Goal: Contribute content

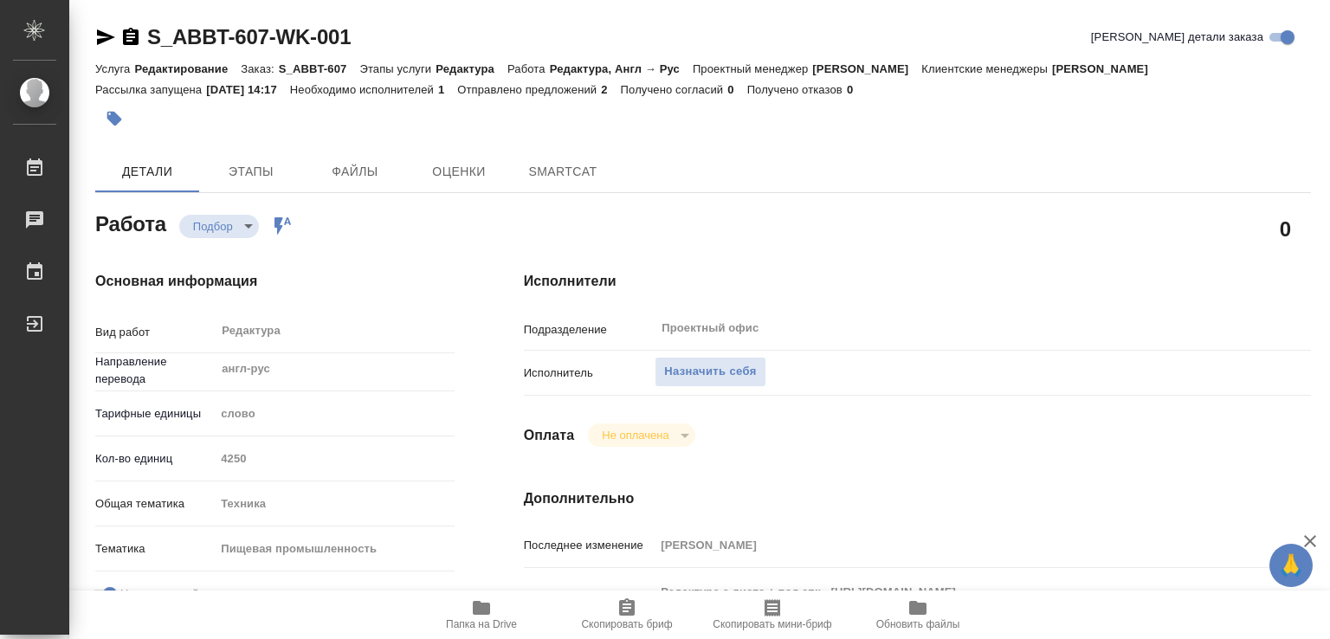
type textarea "x"
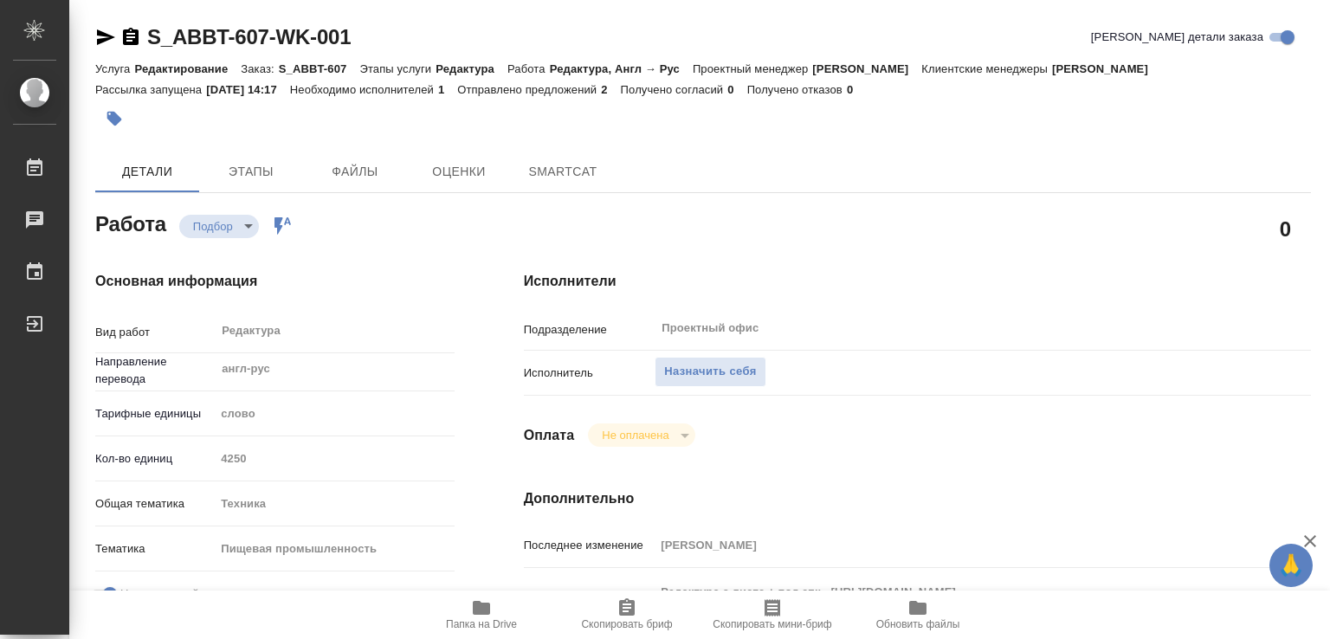
type textarea "x"
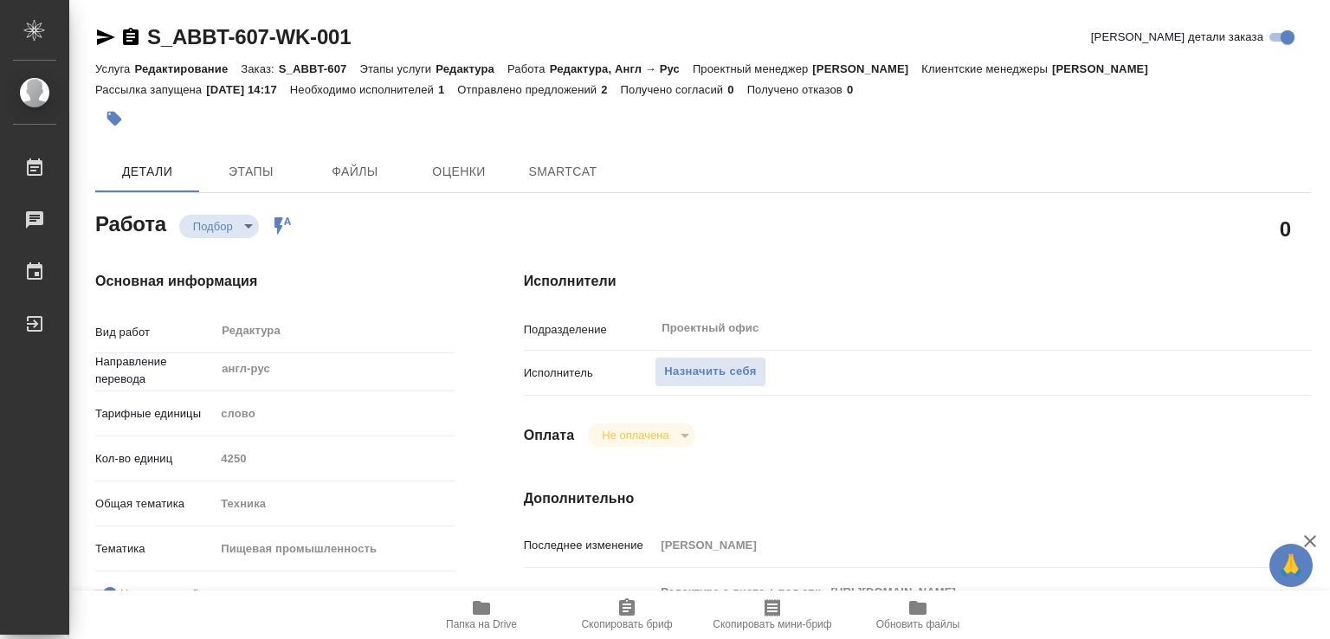
type textarea "x"
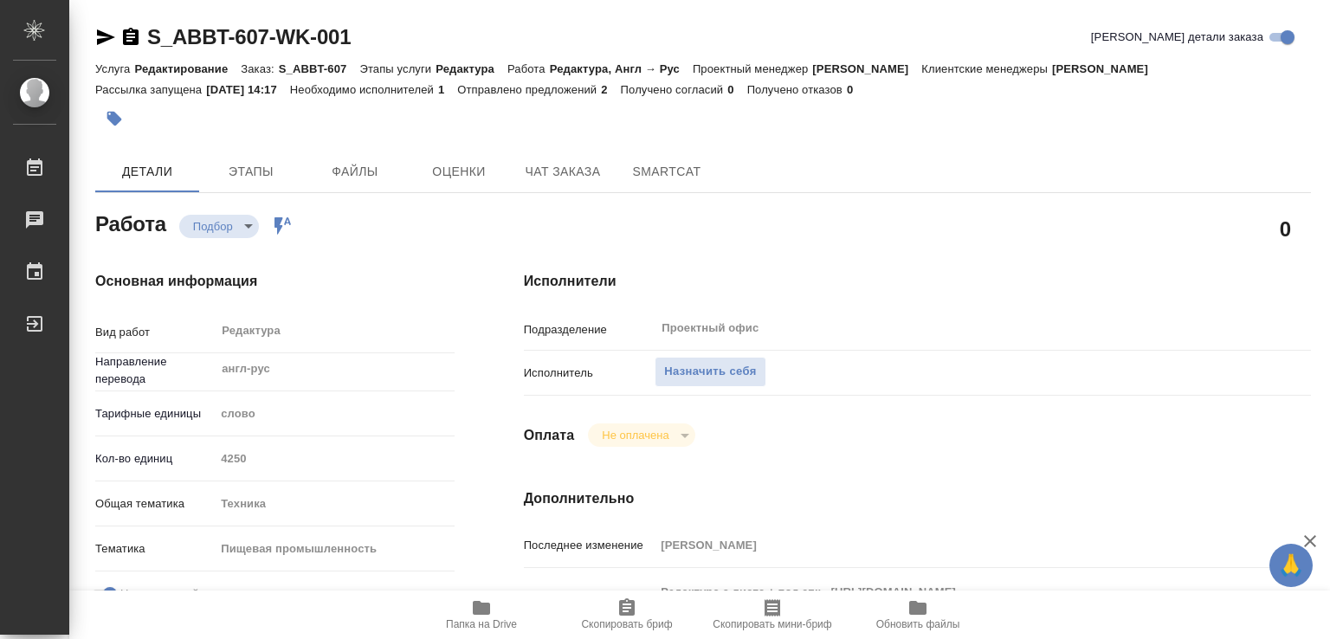
type textarea "x"
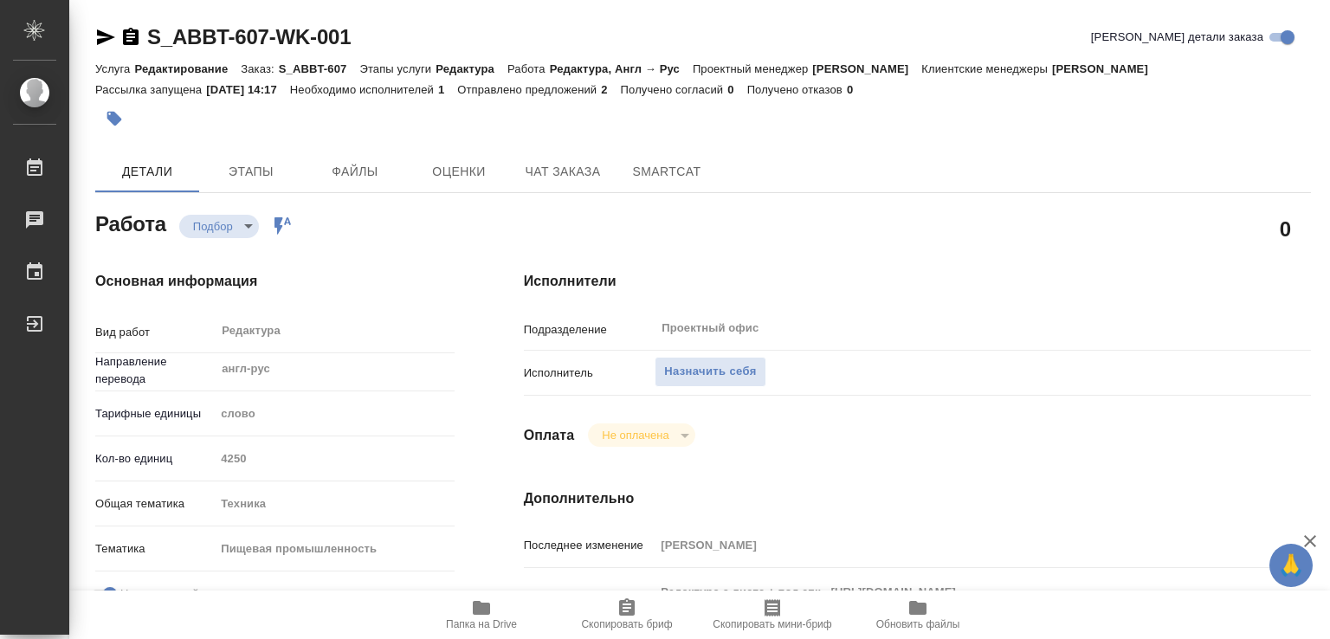
type textarea "x"
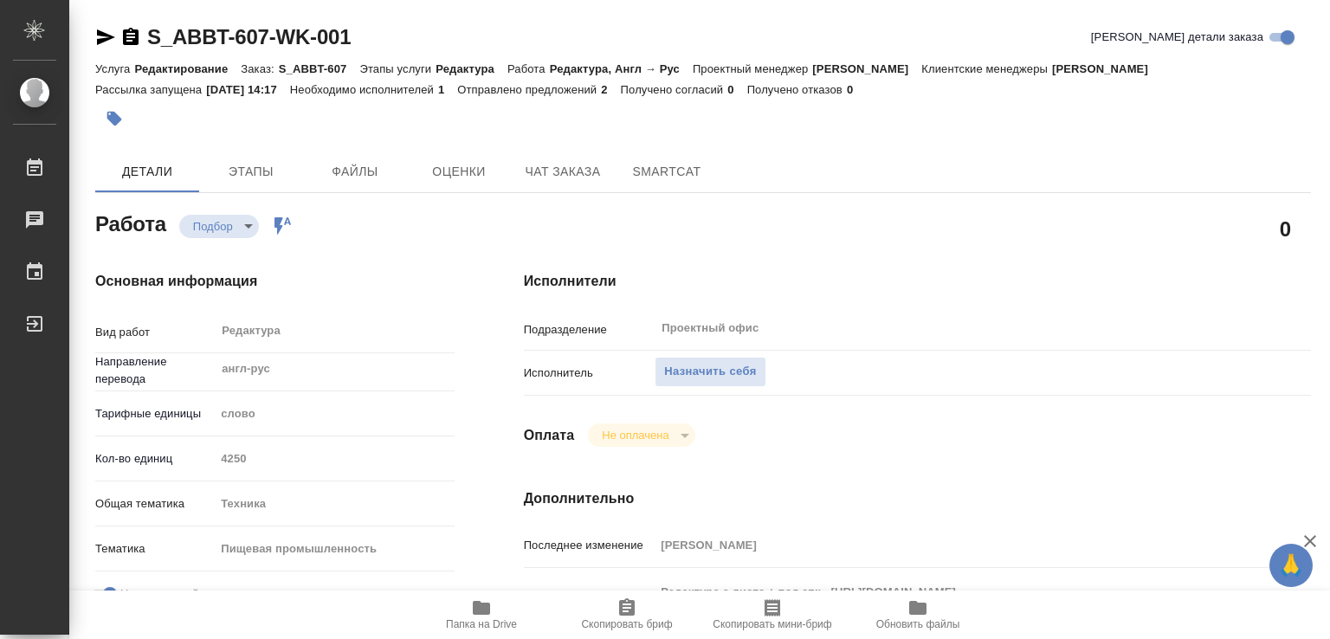
type textarea "x"
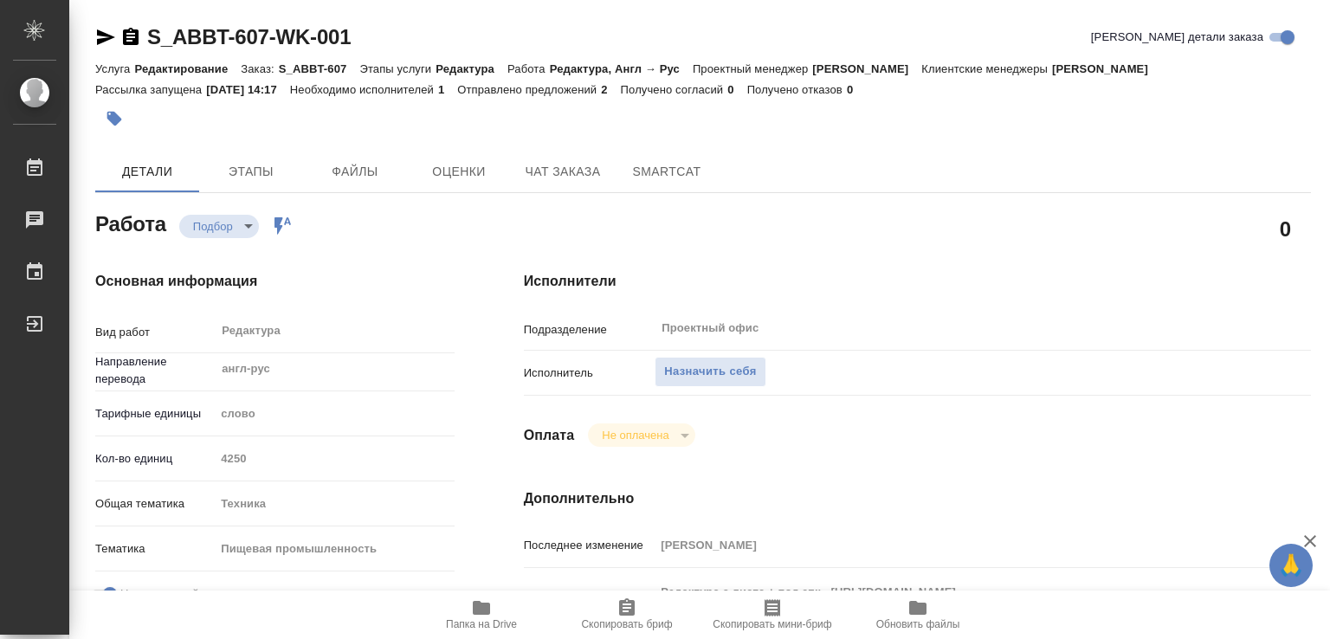
type textarea "x"
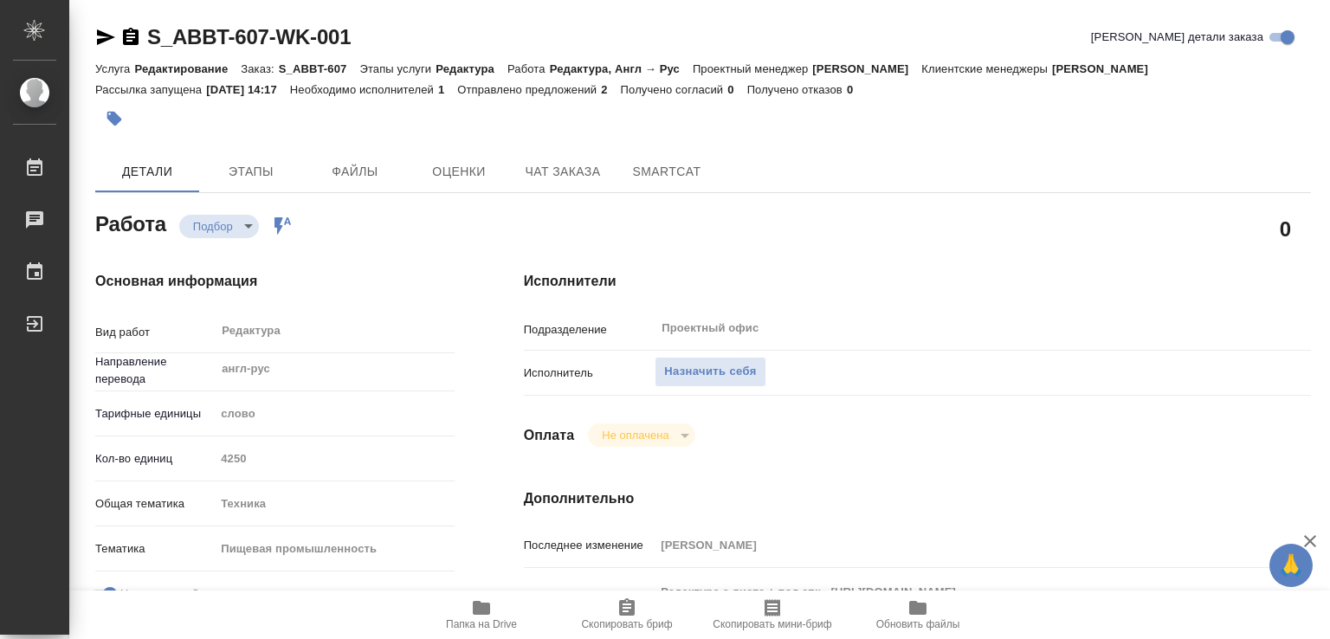
scroll to position [87, 0]
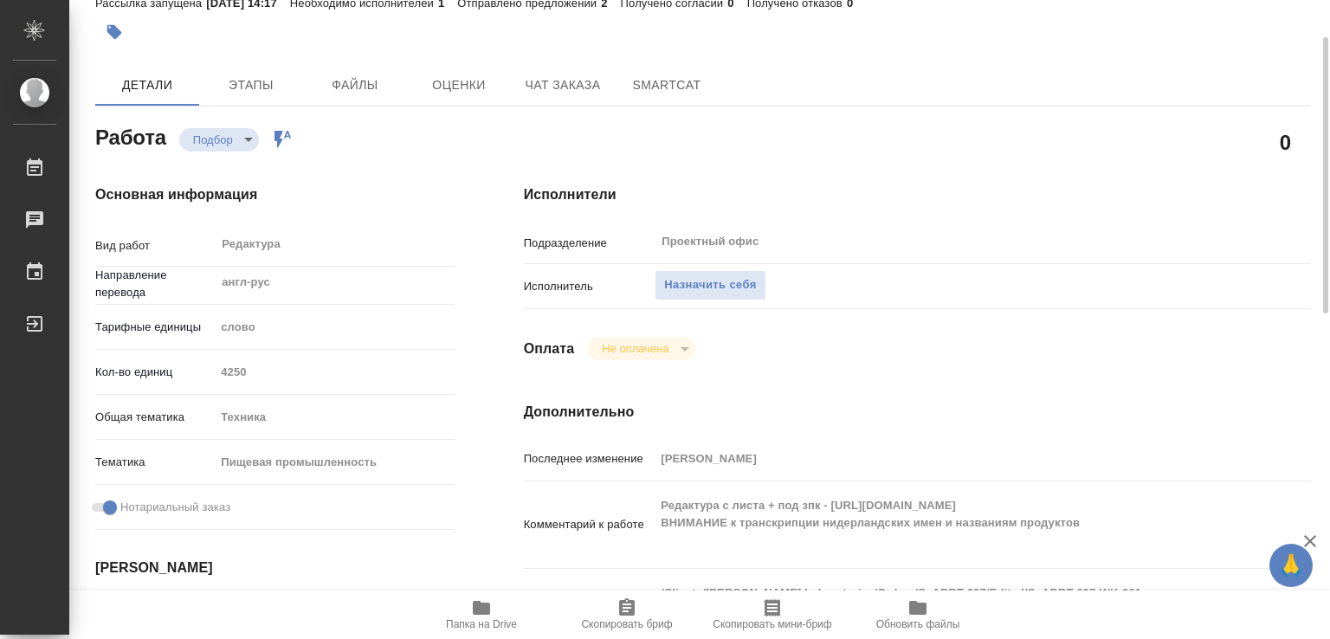
type textarea "x"
